Goal: Information Seeking & Learning: Learn about a topic

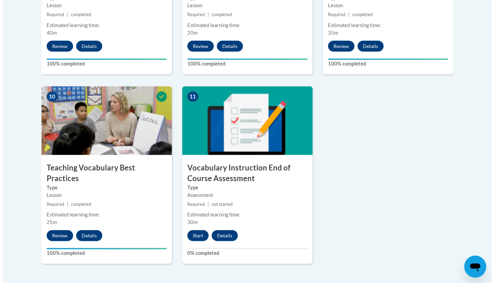
scroll to position [712, 0]
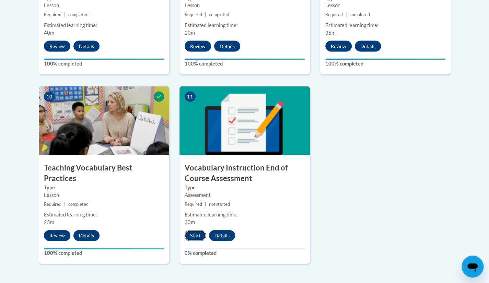
click at [197, 239] on button "Start" at bounding box center [195, 235] width 21 height 11
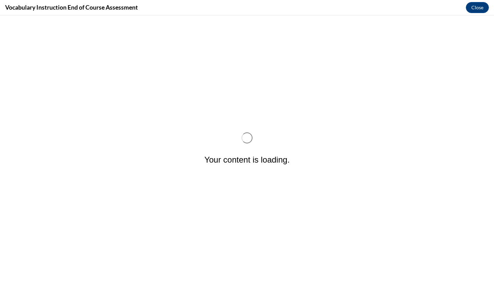
scroll to position [0, 0]
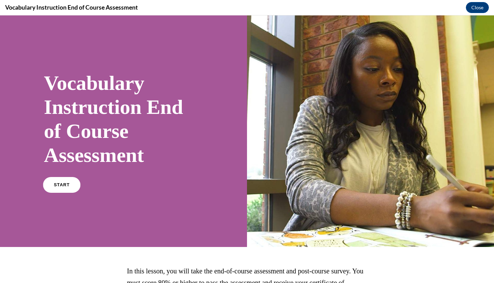
click at [54, 179] on link "START" at bounding box center [61, 185] width 37 height 16
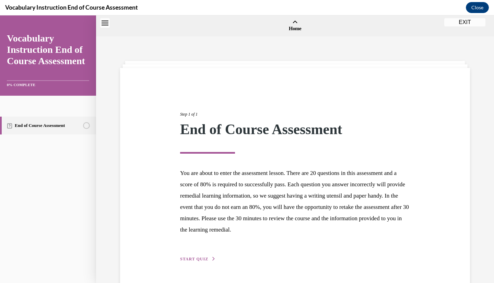
scroll to position [21, 0]
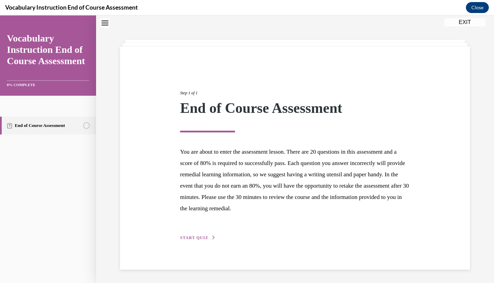
click at [200, 233] on div "Step 1 of 1 End of Course Assessment You are about to enter the assessment less…" at bounding box center [295, 157] width 240 height 167
click at [189, 234] on div "Step 1 of 1 End of Course Assessment You are about to enter the assessment less…" at bounding box center [295, 157] width 240 height 167
click at [188, 237] on span "START QUIZ" at bounding box center [194, 237] width 28 height 5
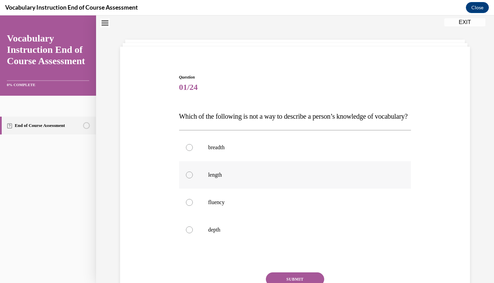
click at [217, 189] on label "length" at bounding box center [295, 174] width 232 height 27
click at [193, 178] on input "length" at bounding box center [189, 174] width 7 height 7
radio input "true"
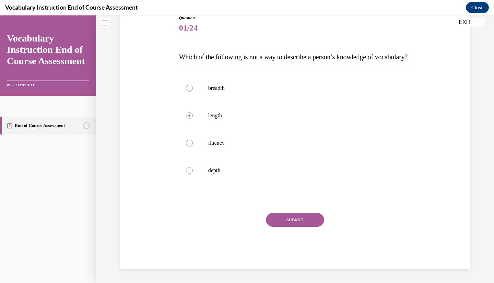
scroll to position [84, 0]
click at [299, 227] on button "SUBMIT" at bounding box center [295, 220] width 58 height 14
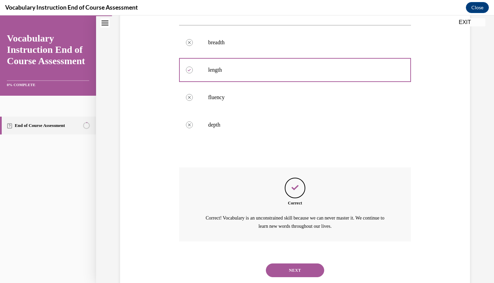
scroll to position [157, 0]
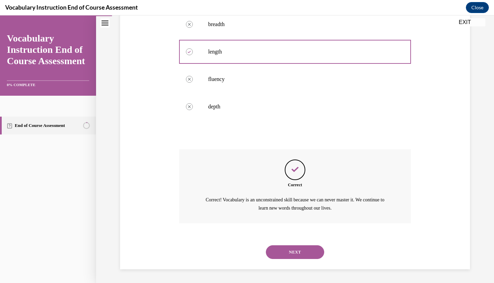
click at [285, 255] on button "NEXT" at bounding box center [295, 252] width 58 height 14
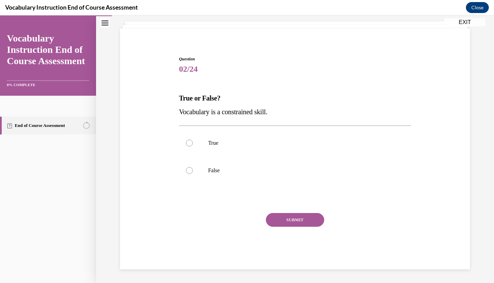
scroll to position [39, 0]
click at [216, 165] on label "False" at bounding box center [295, 170] width 232 height 27
click at [193, 167] on input "False" at bounding box center [189, 170] width 7 height 7
radio input "true"
click at [309, 221] on button "SUBMIT" at bounding box center [295, 220] width 58 height 14
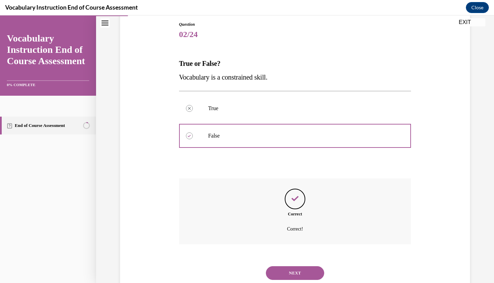
scroll to position [95, 0]
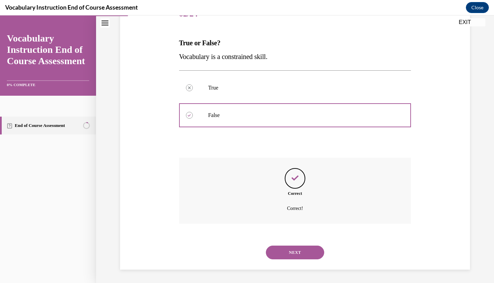
click at [308, 251] on button "NEXT" at bounding box center [295, 253] width 58 height 14
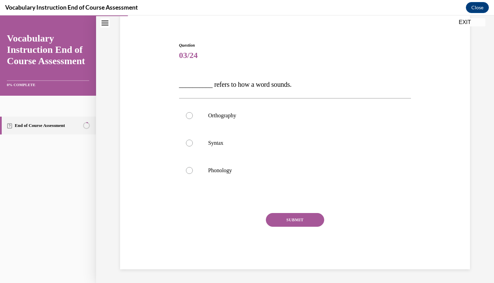
scroll to position [53, 0]
click at [202, 182] on label "Phonology" at bounding box center [295, 170] width 232 height 27
click at [193, 174] on input "Phonology" at bounding box center [189, 170] width 7 height 7
radio input "true"
click at [292, 217] on button "SUBMIT" at bounding box center [295, 220] width 58 height 14
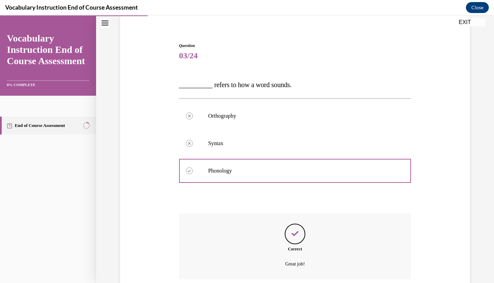
scroll to position [108, 0]
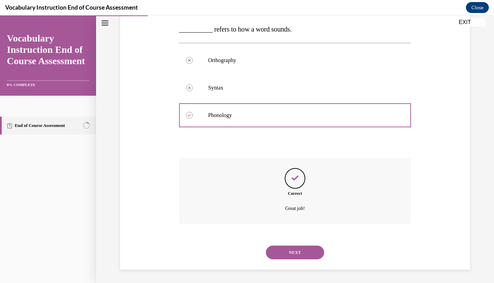
click at [288, 252] on button "NEXT" at bounding box center [295, 253] width 58 height 14
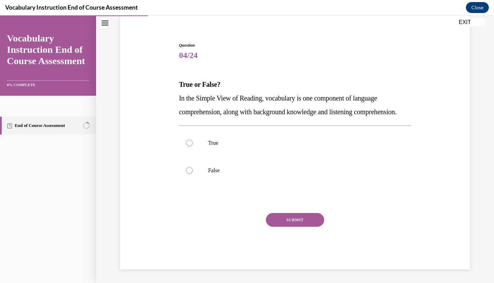
scroll to position [67, 0]
click at [232, 136] on label "True" at bounding box center [295, 142] width 232 height 27
click at [193, 140] on input "True" at bounding box center [189, 143] width 7 height 7
radio input "true"
click at [285, 217] on button "SUBMIT" at bounding box center [295, 220] width 58 height 14
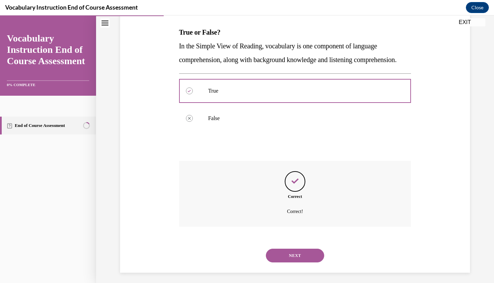
scroll to position [122, 0]
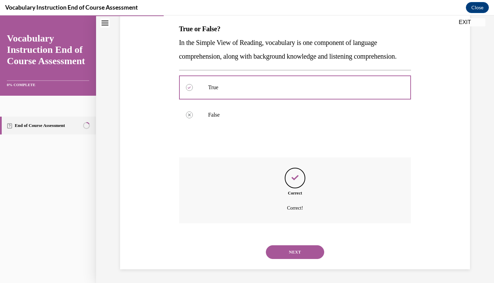
click at [288, 246] on button "NEXT" at bounding box center [295, 252] width 58 height 14
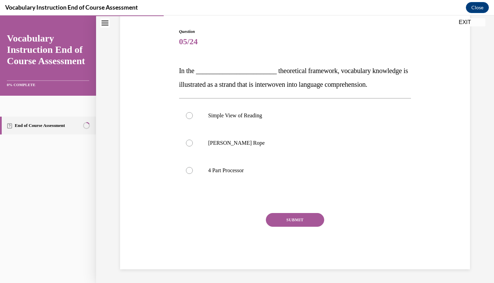
scroll to position [67, 0]
click at [270, 130] on label "Scarborough's Rope" at bounding box center [295, 143] width 232 height 27
click at [193, 140] on input "Scarborough's Rope" at bounding box center [189, 143] width 7 height 7
radio input "true"
click at [274, 221] on button "SUBMIT" at bounding box center [295, 220] width 58 height 14
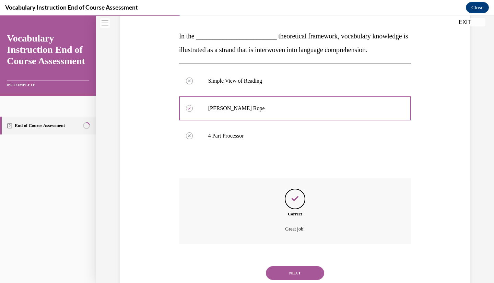
scroll to position [122, 0]
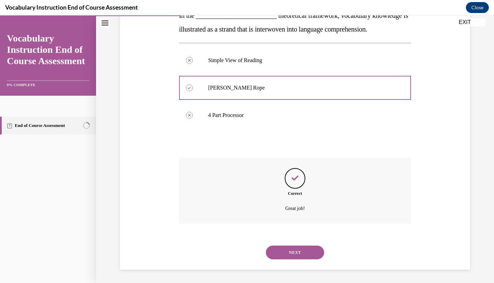
drag, startPoint x: 282, startPoint y: 260, endPoint x: 285, endPoint y: 251, distance: 8.9
click at [285, 251] on div "NEXT" at bounding box center [295, 252] width 232 height 27
click at [285, 251] on button "NEXT" at bounding box center [295, 253] width 58 height 14
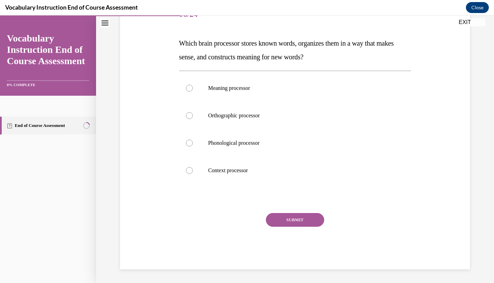
scroll to position [76, 0]
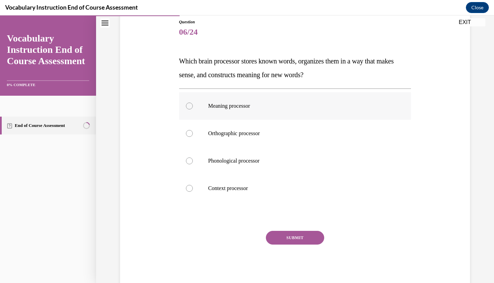
click at [281, 109] on p "Meaning processor" at bounding box center [301, 106] width 186 height 7
click at [193, 109] on input "Meaning processor" at bounding box center [189, 106] width 7 height 7
radio input "true"
click at [295, 238] on button "SUBMIT" at bounding box center [295, 238] width 58 height 14
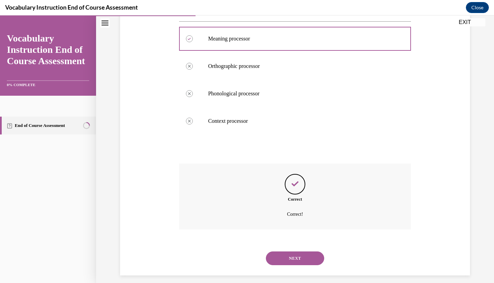
scroll to position [150, 0]
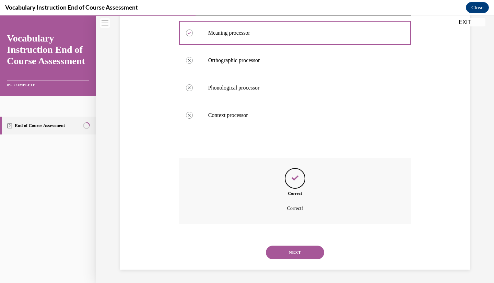
click at [281, 256] on button "NEXT" at bounding box center [295, 253] width 58 height 14
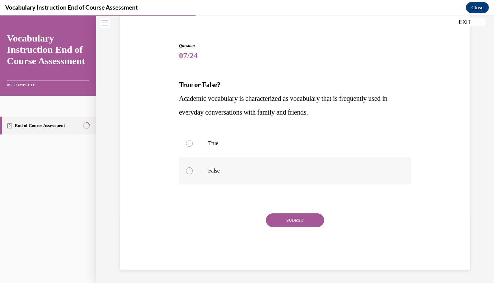
click at [277, 159] on label "False" at bounding box center [295, 170] width 232 height 27
click at [193, 167] on input "False" at bounding box center [189, 170] width 7 height 7
radio input "true"
drag, startPoint x: 299, startPoint y: 228, endPoint x: 298, endPoint y: 225, distance: 3.6
click at [298, 225] on div "SUBMIT" at bounding box center [295, 230] width 232 height 34
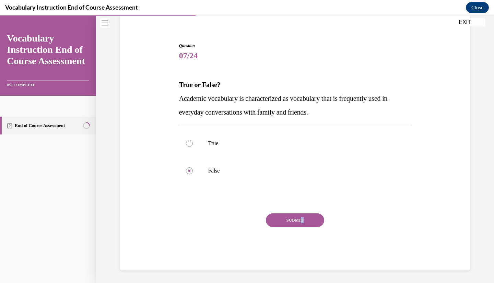
click at [298, 225] on button "SUBMIT" at bounding box center [295, 220] width 58 height 14
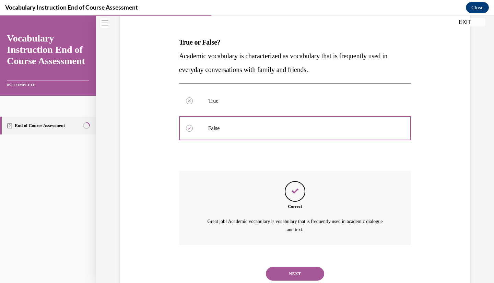
scroll to position [116, 0]
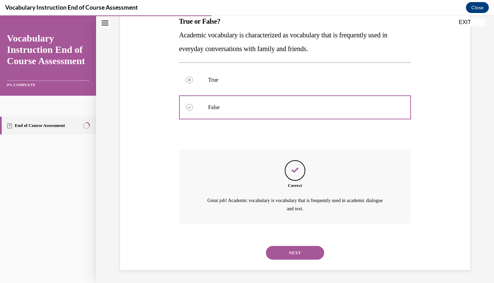
click at [288, 255] on button "NEXT" at bounding box center [295, 253] width 58 height 14
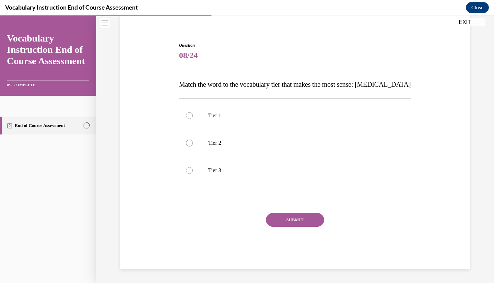
scroll to position [53, 0]
click at [256, 140] on p "Tier 2" at bounding box center [301, 143] width 186 height 7
click at [193, 140] on input "Tier 2" at bounding box center [189, 143] width 7 height 7
radio input "true"
click at [251, 179] on label "Tier 3" at bounding box center [295, 170] width 232 height 27
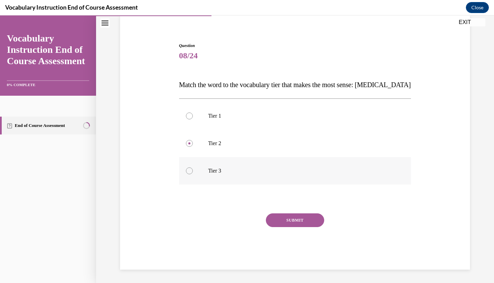
click at [193, 174] on input "Tier 3" at bounding box center [189, 170] width 7 height 7
radio input "true"
click at [289, 216] on button "SUBMIT" at bounding box center [295, 220] width 58 height 14
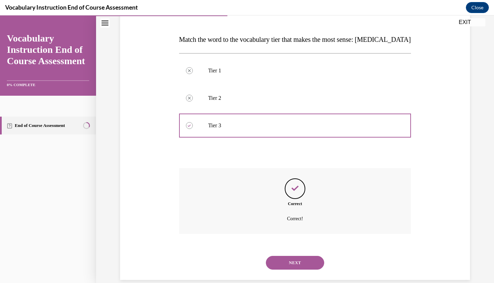
scroll to position [108, 0]
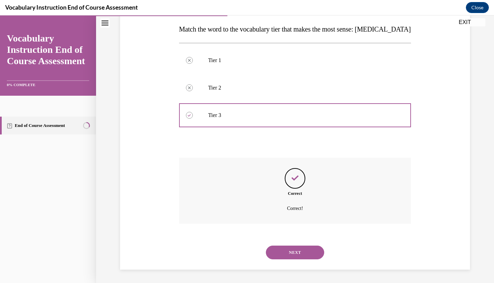
click at [282, 249] on button "NEXT" at bounding box center [295, 253] width 58 height 14
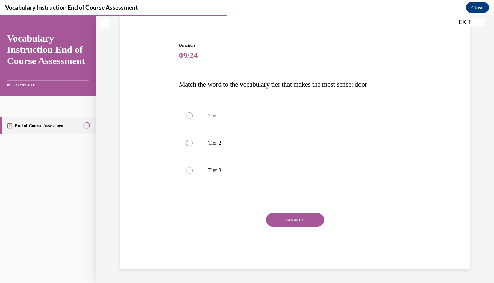
scroll to position [53, 0]
click at [254, 120] on label "Tier 1" at bounding box center [295, 115] width 232 height 27
click at [193, 119] on input "Tier 1" at bounding box center [189, 115] width 7 height 7
radio input "true"
click at [293, 217] on button "SUBMIT" at bounding box center [295, 220] width 58 height 14
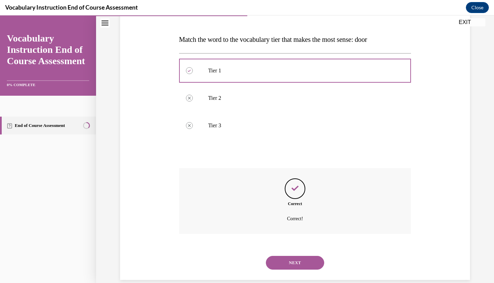
scroll to position [108, 0]
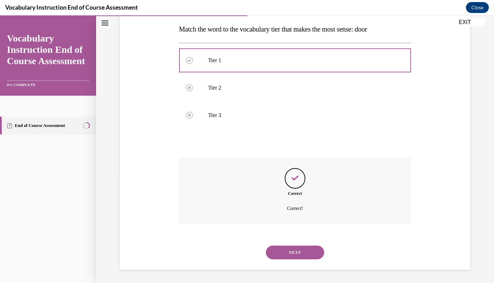
click at [297, 259] on div "NEXT" at bounding box center [295, 252] width 232 height 27
click at [294, 253] on button "NEXT" at bounding box center [295, 253] width 58 height 14
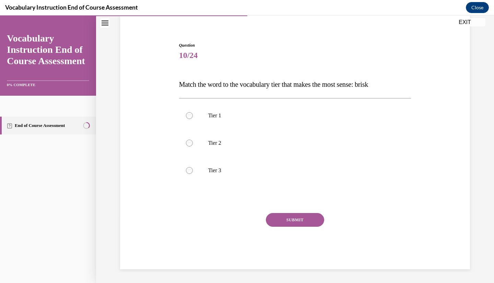
scroll to position [53, 0]
click at [309, 143] on p "Tier 2" at bounding box center [301, 143] width 186 height 7
click at [193, 143] on input "Tier 2" at bounding box center [189, 143] width 7 height 7
radio input "true"
click at [308, 218] on button "SUBMIT" at bounding box center [295, 220] width 58 height 14
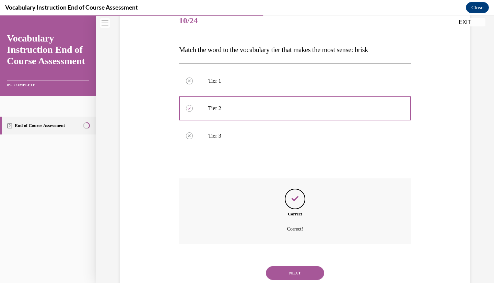
scroll to position [108, 0]
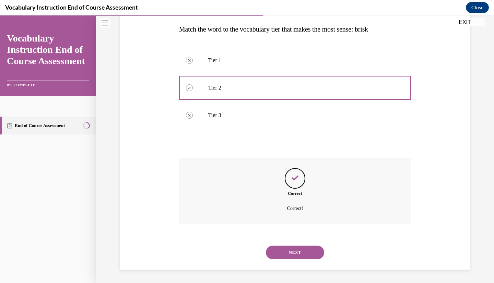
click at [283, 251] on button "NEXT" at bounding box center [295, 253] width 58 height 14
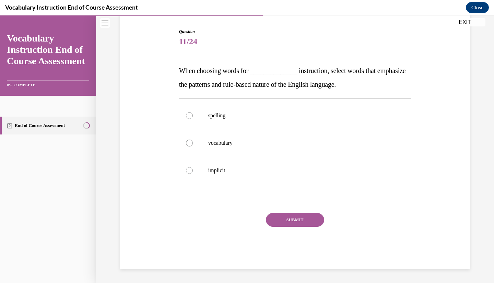
scroll to position [67, 0]
click at [266, 144] on p "vocabulary" at bounding box center [301, 143] width 186 height 7
click at [193, 144] on input "vocabulary" at bounding box center [189, 143] width 7 height 7
radio input "true"
click at [293, 223] on button "SUBMIT" at bounding box center [295, 220] width 58 height 14
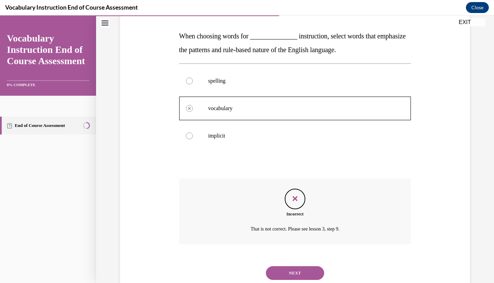
scroll to position [122, 0]
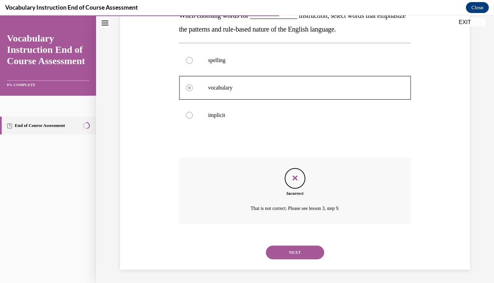
click at [294, 248] on button "NEXT" at bounding box center [295, 253] width 58 height 14
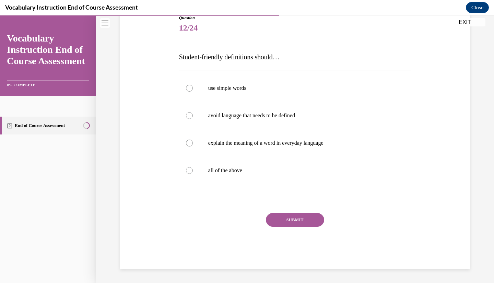
scroll to position [76, 0]
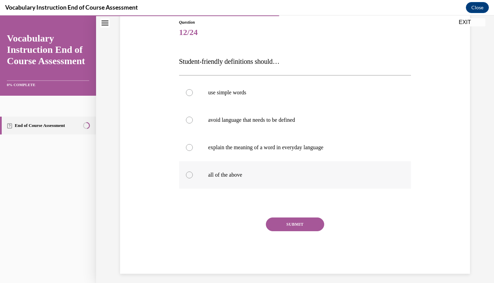
click at [275, 181] on label "all of the above" at bounding box center [295, 174] width 232 height 27
click at [193, 178] on input "all of the above" at bounding box center [189, 174] width 7 height 7
radio input "true"
click at [303, 221] on button "SUBMIT" at bounding box center [295, 224] width 58 height 14
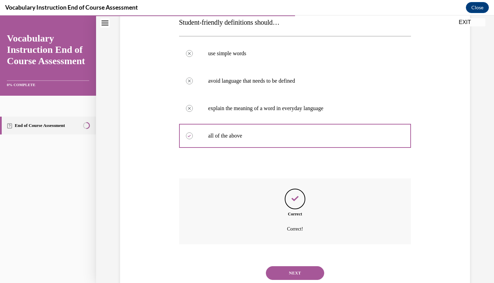
scroll to position [136, 0]
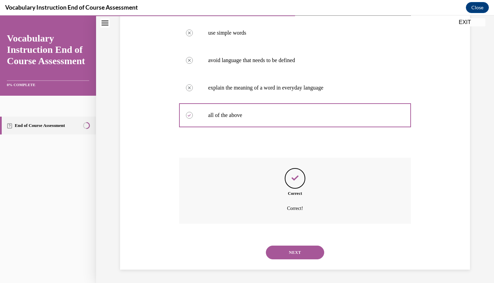
click at [281, 253] on button "NEXT" at bounding box center [295, 253] width 58 height 14
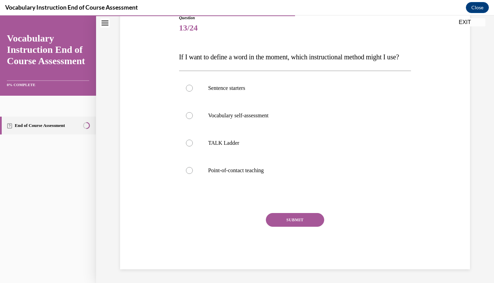
scroll to position [76, 0]
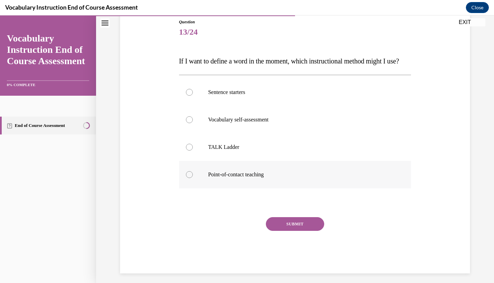
click at [275, 178] on p "Point-of-contact teaching" at bounding box center [301, 174] width 186 height 7
click at [193, 178] on input "Point-of-contact teaching" at bounding box center [189, 174] width 7 height 7
radio input "true"
click at [278, 231] on button "SUBMIT" at bounding box center [295, 224] width 58 height 14
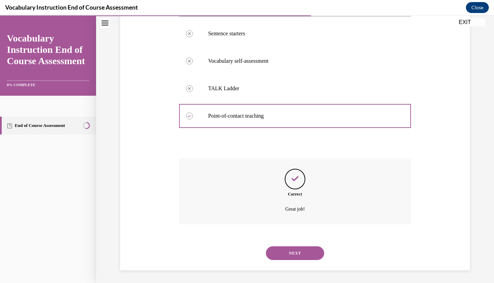
scroll to position [150, 0]
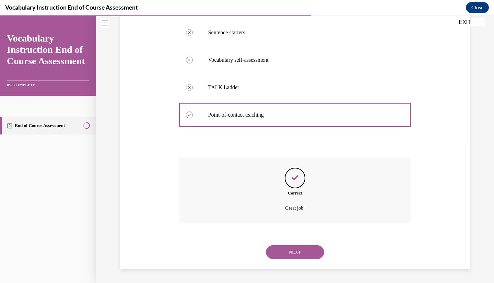
click at [276, 248] on button "NEXT" at bounding box center [295, 252] width 58 height 14
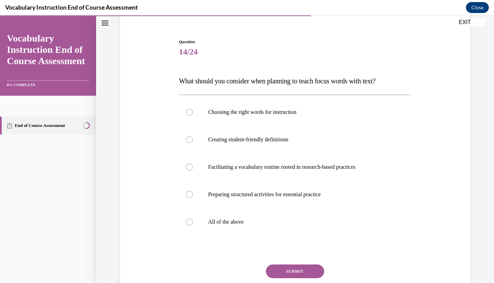
scroll to position [61, 0]
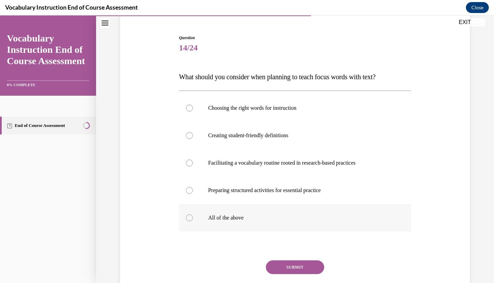
click at [260, 205] on label "All of the above" at bounding box center [295, 217] width 232 height 27
click at [193, 214] on input "All of the above" at bounding box center [189, 217] width 7 height 7
radio input "true"
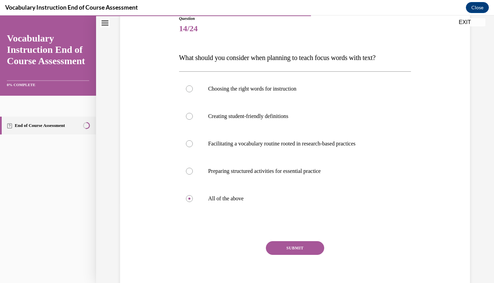
click at [289, 246] on button "SUBMIT" at bounding box center [295, 248] width 58 height 14
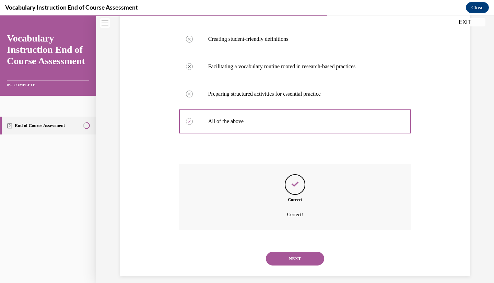
scroll to position [163, 0]
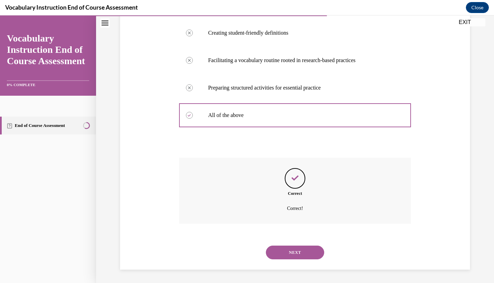
click at [280, 258] on button "NEXT" at bounding box center [295, 253] width 58 height 14
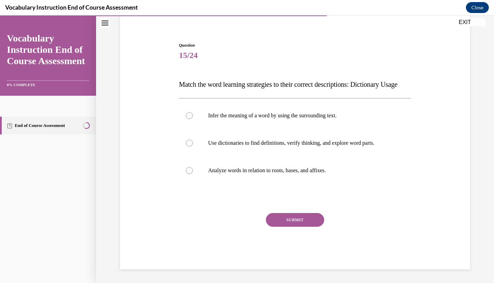
scroll to position [67, 0]
click at [286, 132] on label "Use dictionaries to find definitions, verify thinking, and explore word parts." at bounding box center [295, 142] width 232 height 27
click at [193, 140] on input "Use dictionaries to find definitions, verify thinking, and explore word parts." at bounding box center [189, 143] width 7 height 7
radio input "true"
click at [286, 214] on button "SUBMIT" at bounding box center [295, 220] width 58 height 14
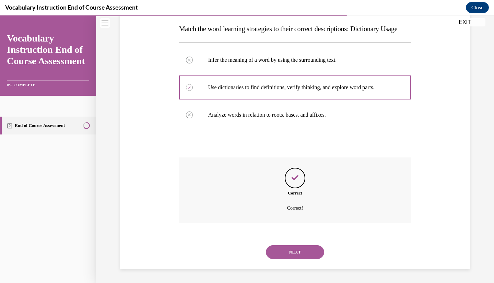
scroll to position [122, 0]
click at [283, 249] on button "NEXT" at bounding box center [295, 252] width 58 height 14
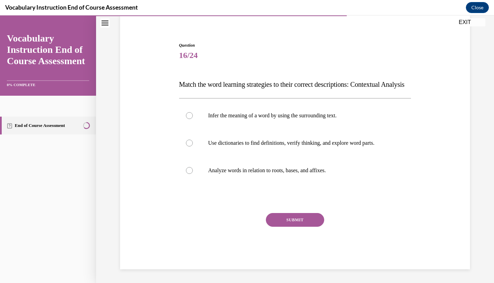
scroll to position [67, 0]
click at [278, 119] on label "Infer the meaning of a word by using the surrounding text." at bounding box center [295, 115] width 232 height 27
click at [193, 119] on input "Infer the meaning of a word by using the surrounding text." at bounding box center [189, 115] width 7 height 7
radio input "true"
click at [278, 219] on button "SUBMIT" at bounding box center [295, 220] width 58 height 14
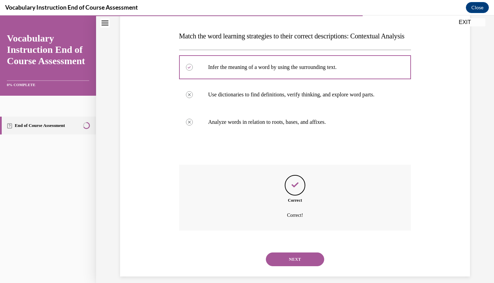
scroll to position [122, 0]
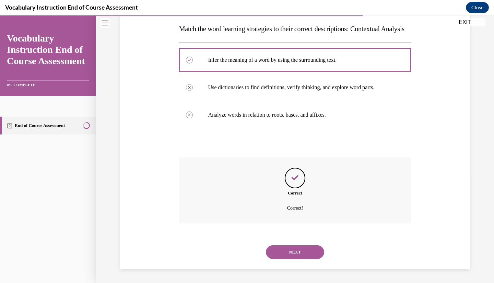
click at [292, 252] on button "NEXT" at bounding box center [295, 252] width 58 height 14
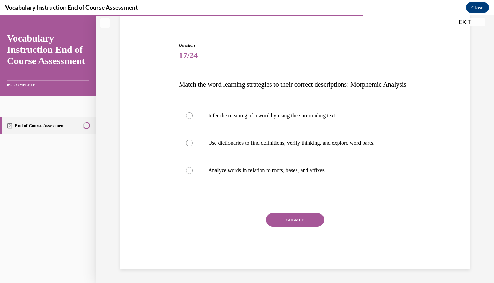
scroll to position [67, 0]
click at [357, 166] on label "Analyze words in relation to roots, bases, and affixes." at bounding box center [295, 170] width 232 height 27
click at [193, 167] on input "Analyze words in relation to roots, bases, and affixes." at bounding box center [189, 170] width 7 height 7
radio input "true"
click at [287, 223] on button "SUBMIT" at bounding box center [295, 220] width 58 height 14
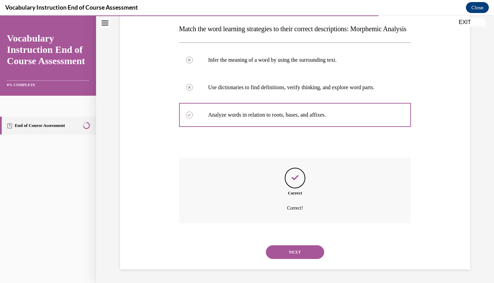
scroll to position [122, 0]
click at [282, 250] on button "NEXT" at bounding box center [295, 252] width 58 height 14
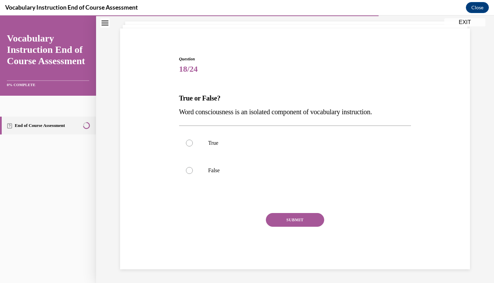
scroll to position [39, 0]
click at [280, 166] on label "False" at bounding box center [295, 170] width 232 height 27
click at [193, 167] on input "False" at bounding box center [189, 170] width 7 height 7
radio input "true"
click at [278, 218] on button "SUBMIT" at bounding box center [295, 220] width 58 height 14
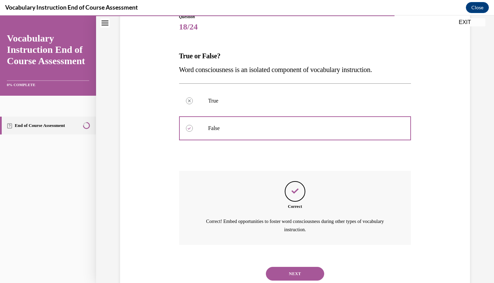
scroll to position [103, 0]
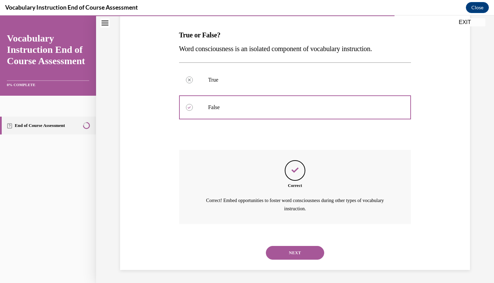
click at [296, 257] on button "NEXT" at bounding box center [295, 253] width 58 height 14
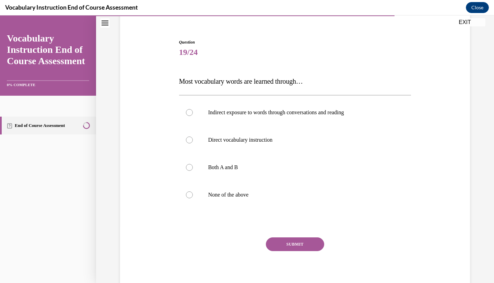
scroll to position [59, 0]
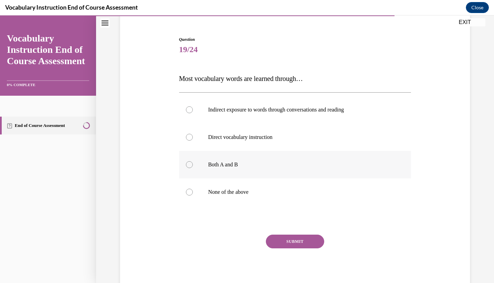
click at [311, 162] on p "Both A and B" at bounding box center [301, 164] width 186 height 7
click at [193, 162] on input "Both A and B" at bounding box center [189, 164] width 7 height 7
radio input "true"
click at [276, 251] on div "SUBMIT" at bounding box center [295, 252] width 232 height 34
click at [277, 246] on button "SUBMIT" at bounding box center [295, 242] width 58 height 14
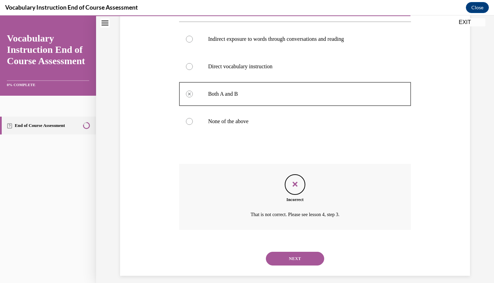
scroll to position [136, 0]
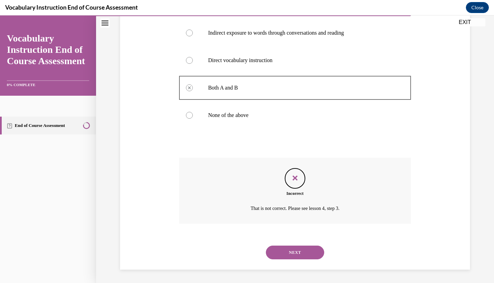
click at [281, 258] on button "NEXT" at bounding box center [295, 253] width 58 height 14
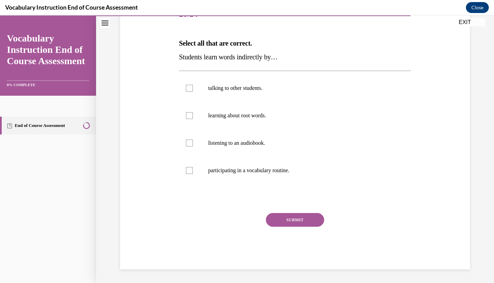
scroll to position [76, 0]
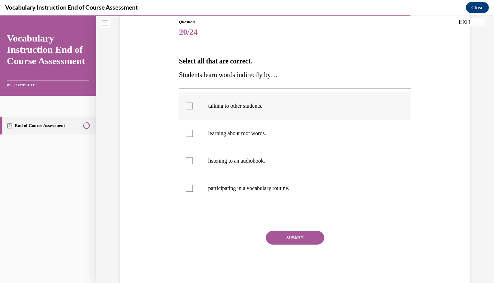
click at [285, 112] on label "talking to other students." at bounding box center [295, 105] width 232 height 27
click at [193, 109] on input "talking to other students." at bounding box center [189, 106] width 7 height 7
checkbox input "true"
click at [266, 189] on p "participating in a vocabulary routine." at bounding box center [301, 188] width 186 height 7
click at [193, 189] on input "participating in a vocabulary routine." at bounding box center [189, 188] width 7 height 7
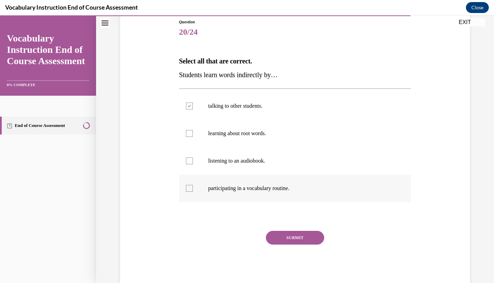
checkbox input "true"
click at [271, 167] on label "listening to an audiobook." at bounding box center [295, 160] width 232 height 27
click at [193, 164] on input "listening to an audiobook." at bounding box center [189, 160] width 7 height 7
checkbox input "true"
click at [284, 144] on label "learning about root words." at bounding box center [295, 133] width 232 height 27
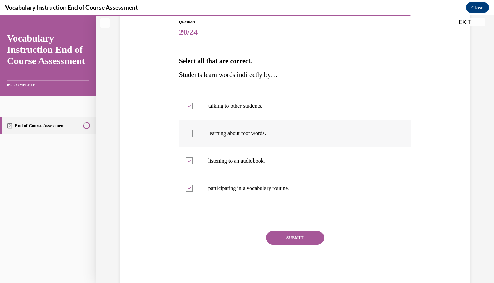
click at [193, 137] on input "learning about root words." at bounding box center [189, 133] width 7 height 7
checkbox input "true"
click at [281, 236] on button "SUBMIT" at bounding box center [295, 238] width 58 height 14
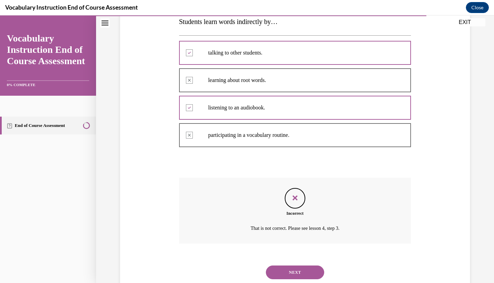
scroll to position [150, 0]
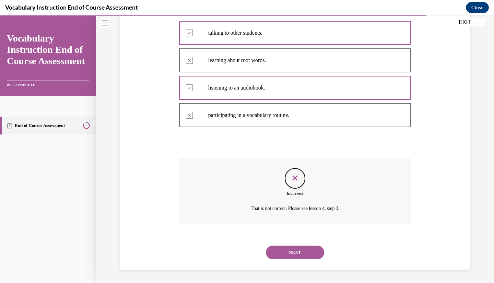
click at [289, 257] on button "NEXT" at bounding box center [295, 253] width 58 height 14
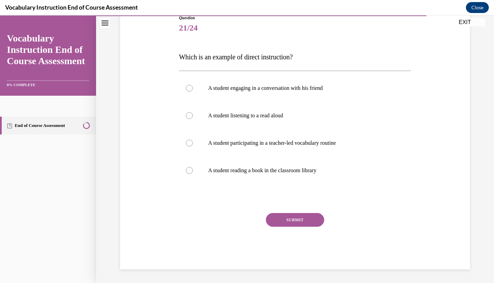
scroll to position [76, 0]
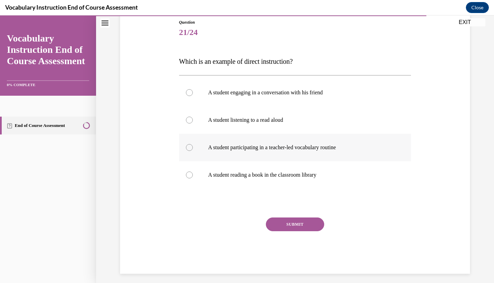
click at [295, 148] on p "A student participating in a teacher-led vocabulary routine" at bounding box center [301, 147] width 186 height 7
click at [193, 148] on input "A student participating in a teacher-led vocabulary routine" at bounding box center [189, 147] width 7 height 7
radio input "true"
click at [293, 223] on button "SUBMIT" at bounding box center [295, 224] width 58 height 14
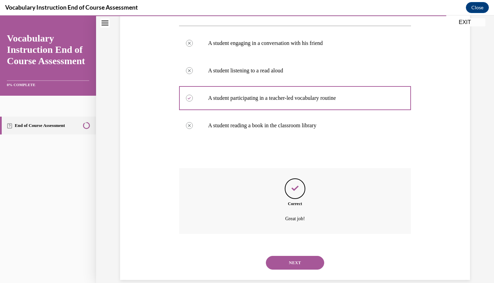
scroll to position [136, 0]
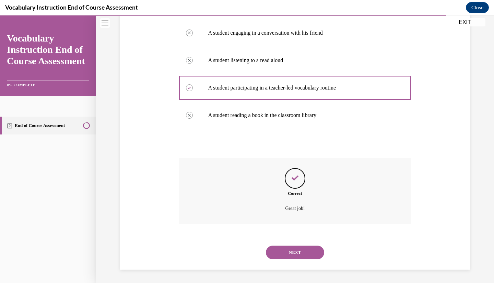
click at [292, 260] on div "NEXT" at bounding box center [295, 252] width 232 height 27
click at [292, 256] on button "NEXT" at bounding box center [295, 253] width 58 height 14
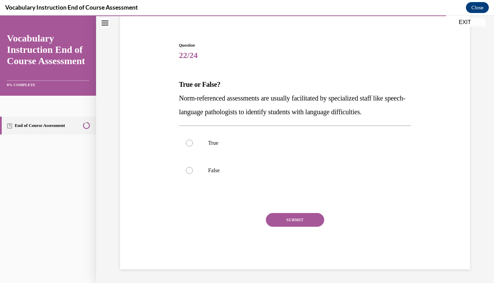
scroll to position [53, 0]
click at [298, 150] on label "True" at bounding box center [295, 143] width 232 height 27
click at [193, 147] on input "True" at bounding box center [189, 143] width 7 height 7
radio input "true"
click at [269, 218] on button "SUBMIT" at bounding box center [295, 220] width 58 height 14
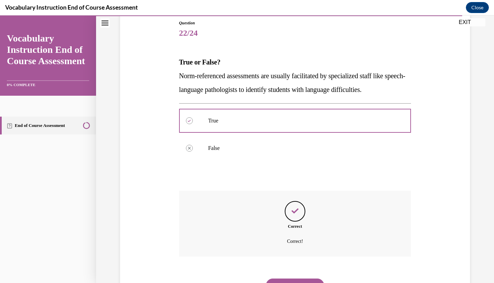
scroll to position [108, 0]
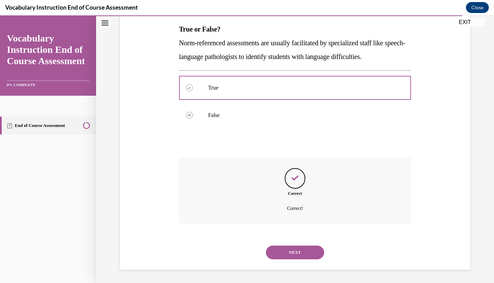
click at [284, 255] on button "NEXT" at bounding box center [295, 253] width 58 height 14
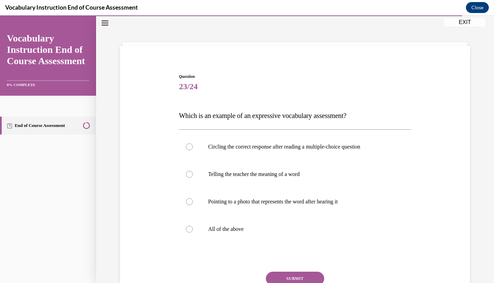
scroll to position [54, 0]
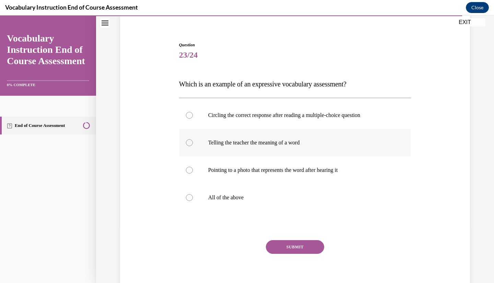
click at [311, 133] on label "Telling the teacher the meaning of a word" at bounding box center [295, 142] width 232 height 27
click at [193, 139] on input "Telling the teacher the meaning of a word" at bounding box center [189, 142] width 7 height 7
radio input "true"
click at [296, 246] on button "SUBMIT" at bounding box center [295, 247] width 58 height 14
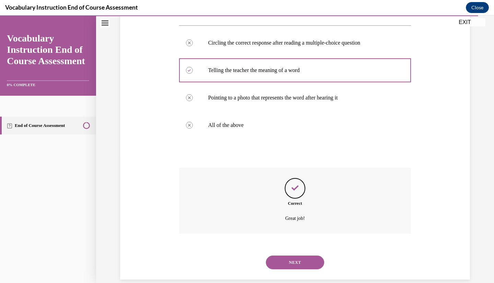
scroll to position [136, 0]
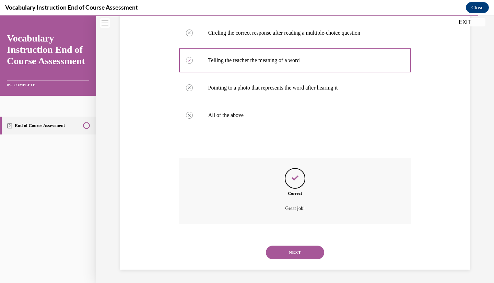
click at [295, 251] on button "NEXT" at bounding box center [295, 253] width 58 height 14
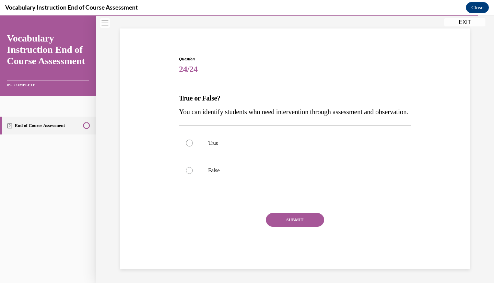
scroll to position [53, 0]
click at [308, 157] on label "False" at bounding box center [295, 170] width 232 height 27
click at [193, 167] on input "False" at bounding box center [189, 170] width 7 height 7
radio input "true"
click at [302, 141] on p "True" at bounding box center [301, 143] width 186 height 7
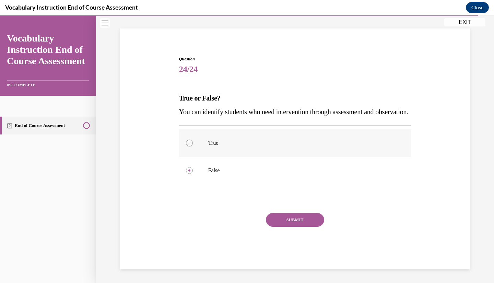
click at [193, 141] on input "True" at bounding box center [189, 143] width 7 height 7
radio input "true"
click at [292, 220] on button "SUBMIT" at bounding box center [295, 220] width 58 height 14
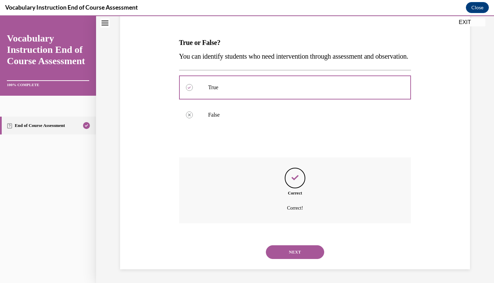
scroll to position [108, 0]
click at [302, 252] on button "NEXT" at bounding box center [295, 252] width 58 height 14
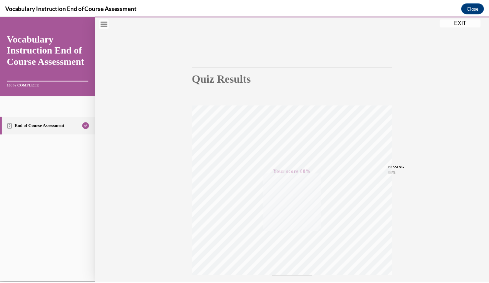
scroll to position [0, 0]
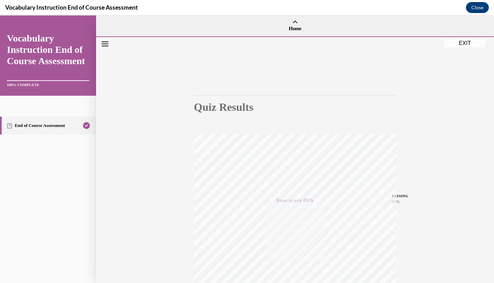
click at [472, 40] on button "EXIT" at bounding box center [464, 43] width 41 height 8
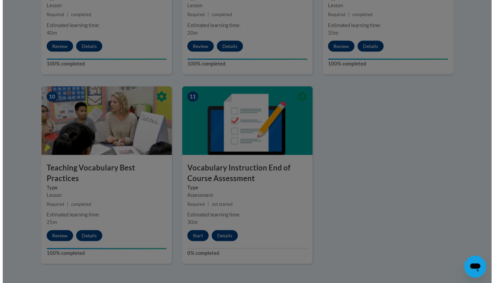
scroll to position [748, 0]
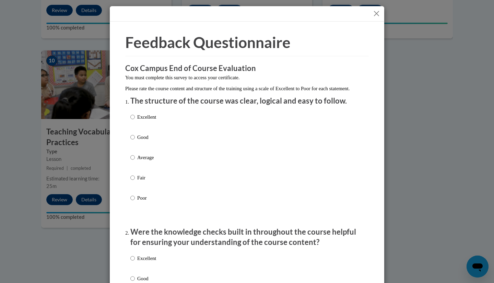
click at [183, 162] on div "Excellent Good Average Fair Poor" at bounding box center [246, 166] width 233 height 112
click at [173, 134] on div "Excellent Good Average Fair Poor" at bounding box center [246, 166] width 233 height 112
click at [136, 129] on label "Excellent" at bounding box center [143, 122] width 26 height 19
click at [135, 121] on input "Excellent" at bounding box center [132, 117] width 4 height 8
radio input "true"
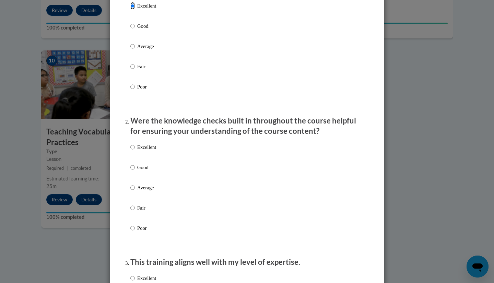
scroll to position [119, 0]
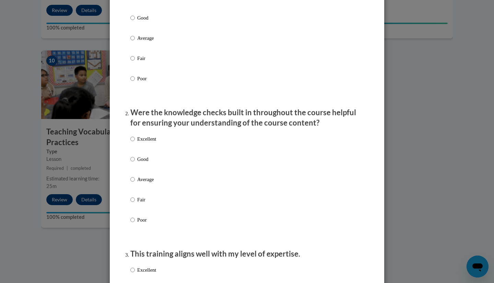
click at [137, 163] on p "Good" at bounding box center [146, 159] width 19 height 8
click at [135, 163] on input "Good" at bounding box center [132, 159] width 4 height 8
radio input "true"
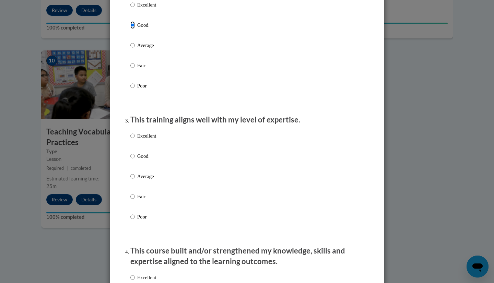
scroll to position [257, 0]
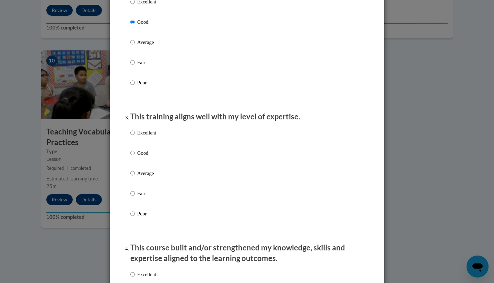
click at [142, 157] on p "Good" at bounding box center [146, 153] width 19 height 8
click at [135, 157] on input "Good" at bounding box center [132, 153] width 4 height 8
radio input "true"
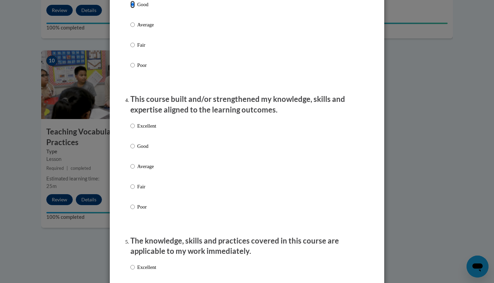
scroll to position [405, 0]
click at [142, 137] on label "Excellent" at bounding box center [143, 131] width 26 height 19
click at [135, 129] on input "Excellent" at bounding box center [132, 126] width 4 height 8
radio input "true"
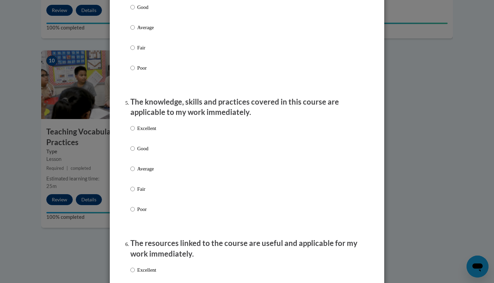
scroll to position [545, 0]
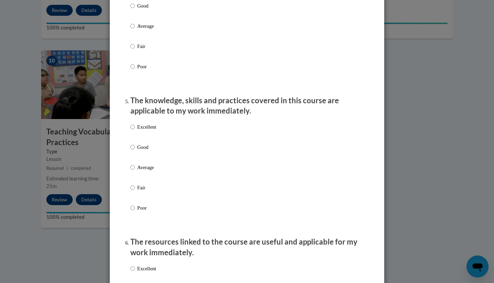
click at [139, 131] on p "Excellent" at bounding box center [146, 127] width 19 height 8
click at [135, 131] on input "Excellent" at bounding box center [132, 127] width 4 height 8
radio input "true"
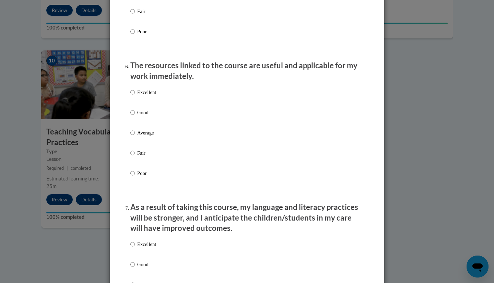
scroll to position [722, 0]
click at [137, 95] on p "Excellent" at bounding box center [146, 92] width 19 height 8
click at [135, 95] on input "Excellent" at bounding box center [132, 92] width 4 height 8
radio input "true"
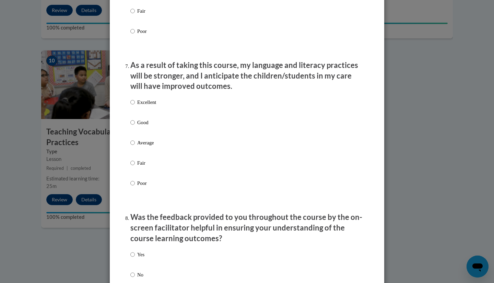
scroll to position [894, 0]
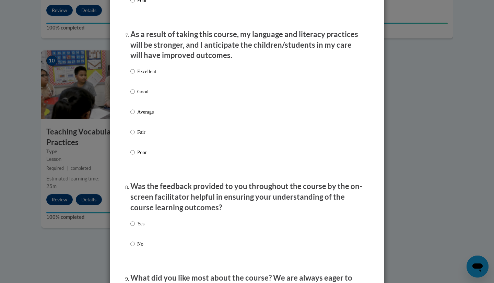
click at [135, 93] on div "Excellent Good Average Fair Poor" at bounding box center [143, 117] width 26 height 106
click at [137, 95] on p "Good" at bounding box center [146, 92] width 19 height 8
click at [135, 95] on input "Good" at bounding box center [132, 92] width 4 height 8
radio input "true"
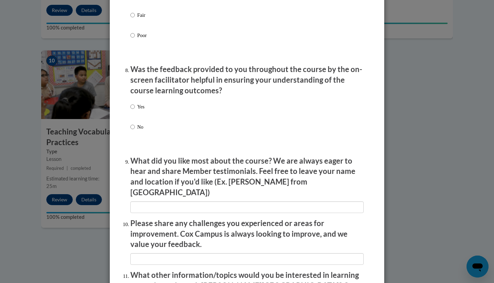
scroll to position [1012, 0]
click at [133, 112] on label "Yes" at bounding box center [137, 112] width 14 height 19
click at [133, 110] on input "Yes" at bounding box center [132, 107] width 4 height 8
radio input "true"
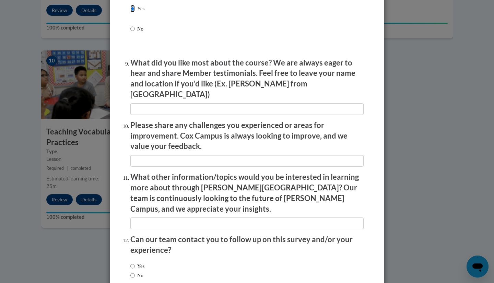
scroll to position [1143, 0]
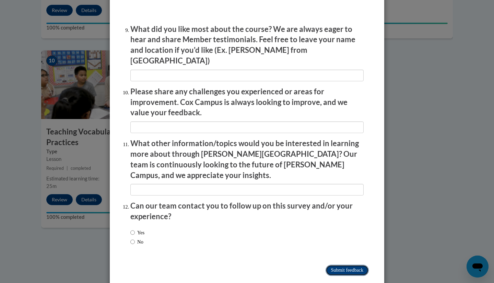
click at [346, 265] on input "Submit feedback" at bounding box center [346, 270] width 43 height 11
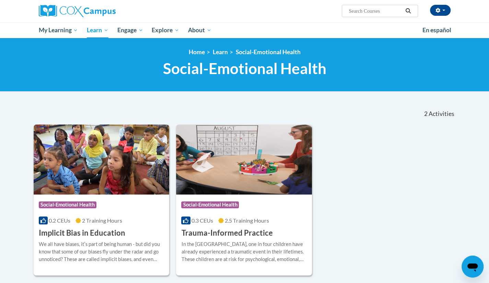
scroll to position [50, 0]
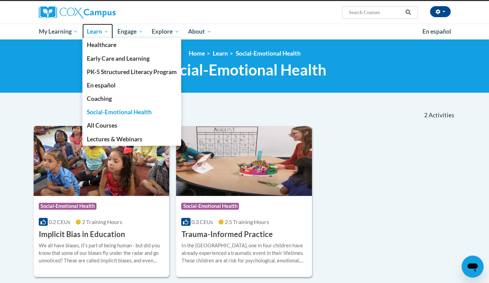
click at [107, 32] on span "Learn" at bounding box center [98, 31] width 22 height 8
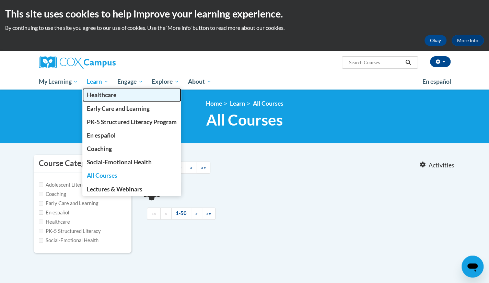
click at [112, 98] on span "Healthcare" at bounding box center [101, 94] width 29 height 7
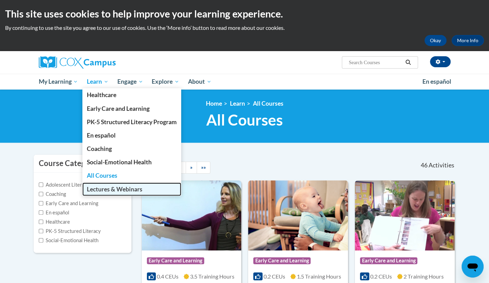
click at [116, 192] on span "Lectures & Webinars" at bounding box center [115, 189] width 56 height 7
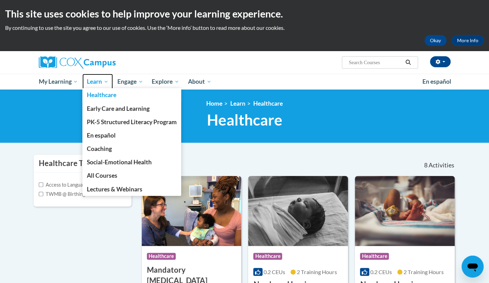
click at [101, 82] on span "Learn" at bounding box center [98, 82] width 22 height 8
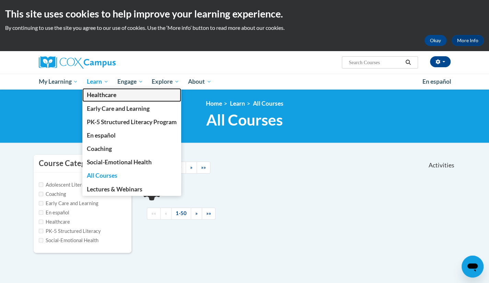
click at [92, 89] on link "Healthcare" at bounding box center [131, 94] width 99 height 13
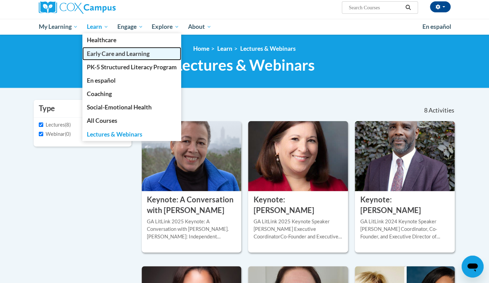
click at [101, 58] on link "Early Care and Learning" at bounding box center [131, 53] width 99 height 13
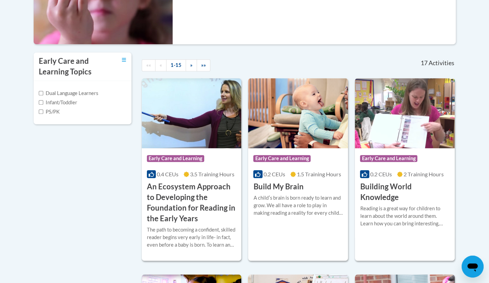
scroll to position [191, 0]
click at [52, 110] on label "PS/PK" at bounding box center [49, 112] width 21 height 8
click at [43, 110] on input "PS/PK" at bounding box center [41, 111] width 4 height 4
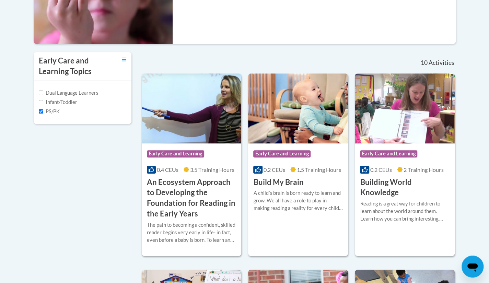
click at [46, 112] on label "PS/PK" at bounding box center [49, 112] width 21 height 8
click at [43, 112] on input "PS/PK" at bounding box center [41, 111] width 4 height 4
checkbox input "false"
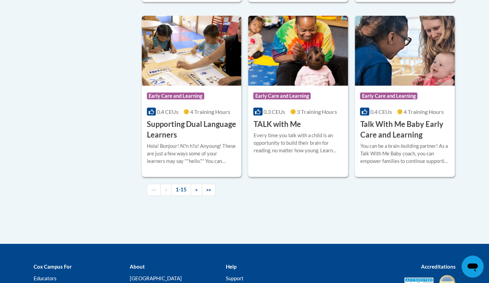
scroll to position [994, 0]
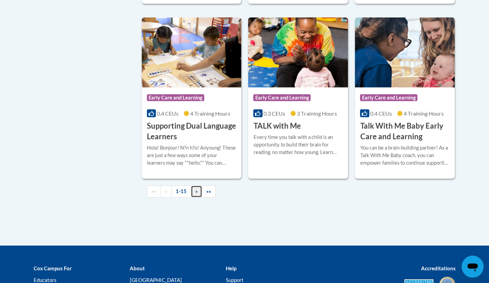
click at [195, 194] on span "»" at bounding box center [196, 191] width 2 height 6
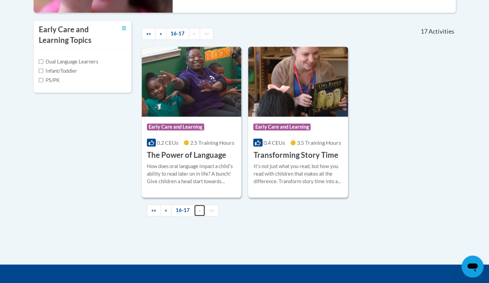
scroll to position [221, 0]
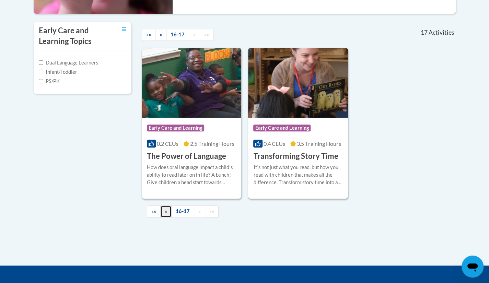
click at [164, 213] on link "«" at bounding box center [165, 211] width 11 height 12
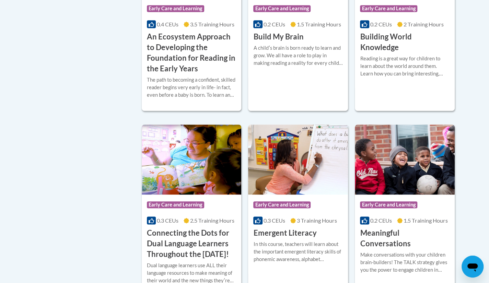
scroll to position [340, 0]
